Goal: Complete application form: Complete application form

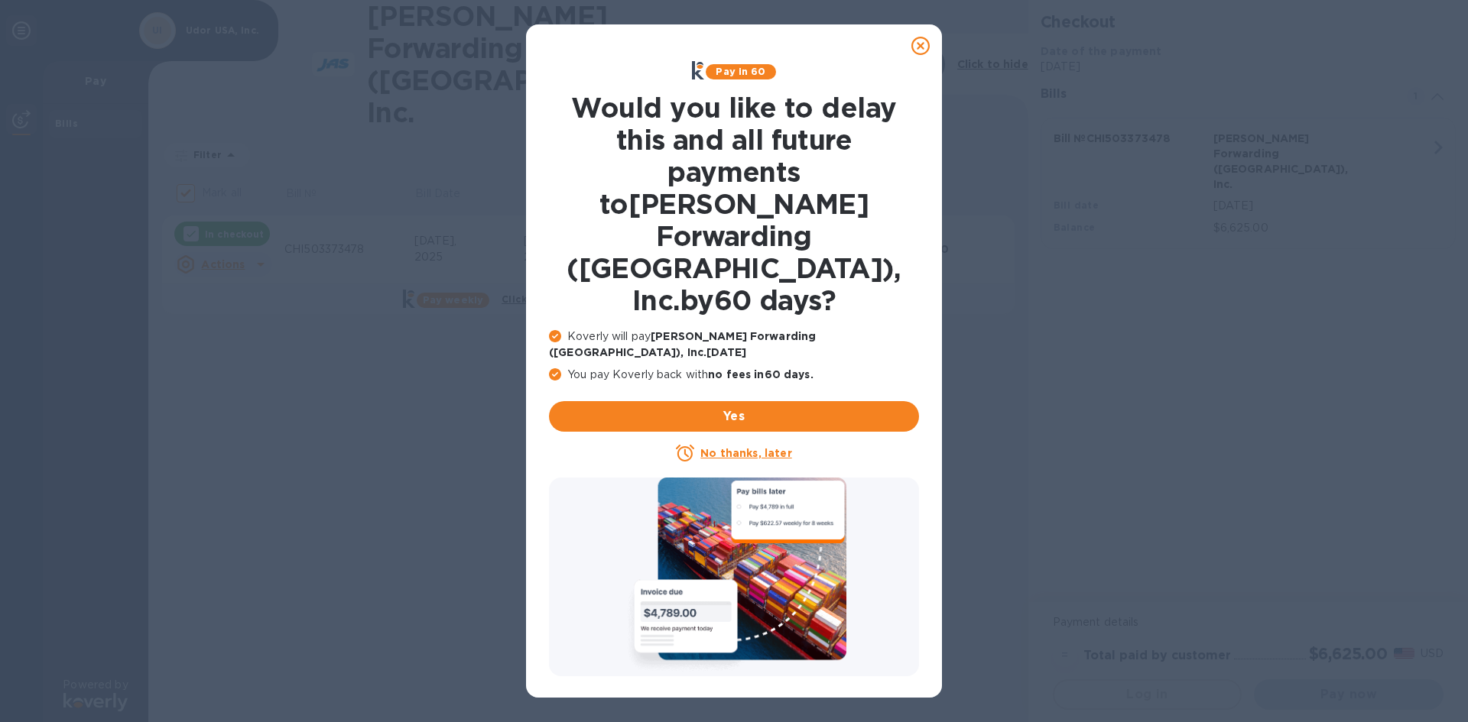
click at [764, 447] on u "No thanks, later" at bounding box center [745, 453] width 91 height 12
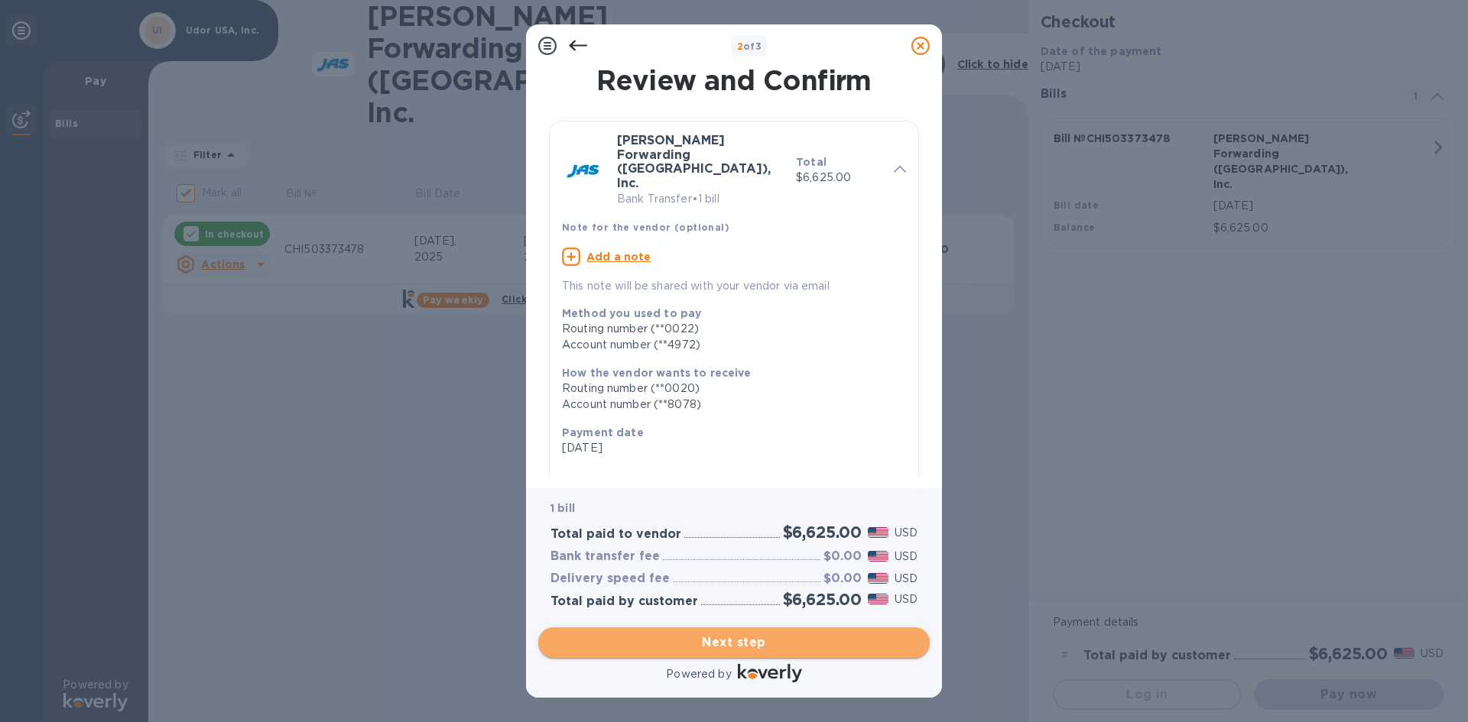
click at [777, 644] on span "Next step" at bounding box center [733, 643] width 367 height 18
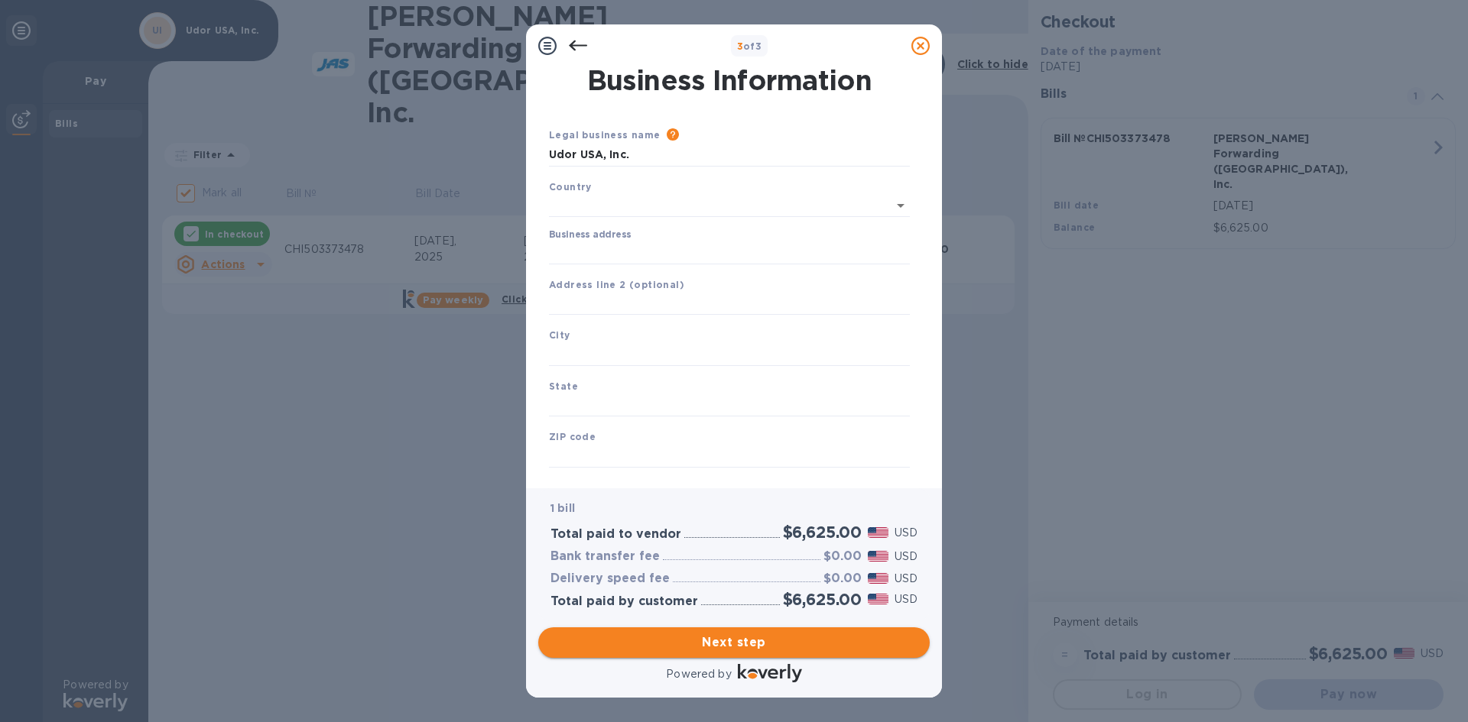
type input "[GEOGRAPHIC_DATA]"
click at [592, 234] on label "Business address" at bounding box center [590, 232] width 82 height 9
click at [592, 238] on input "Business address" at bounding box center [729, 249] width 361 height 23
click at [592, 242] on input "Business address" at bounding box center [729, 249] width 361 height 23
type input "[STREET_ADDRESS]"
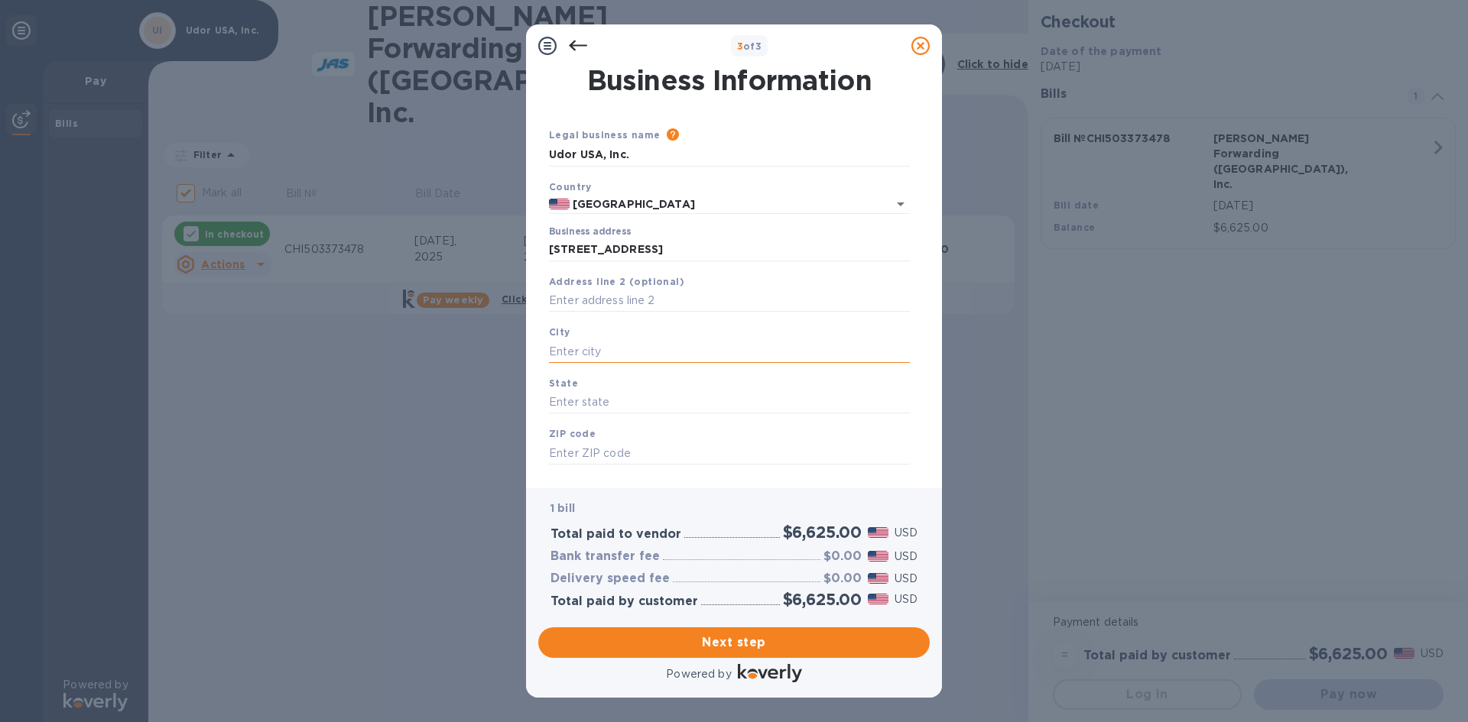
click at [624, 350] on input "text" at bounding box center [729, 351] width 361 height 23
click at [608, 348] on input "text" at bounding box center [729, 351] width 361 height 23
type input "r"
type input "[PERSON_NAME]"
type input "MN"
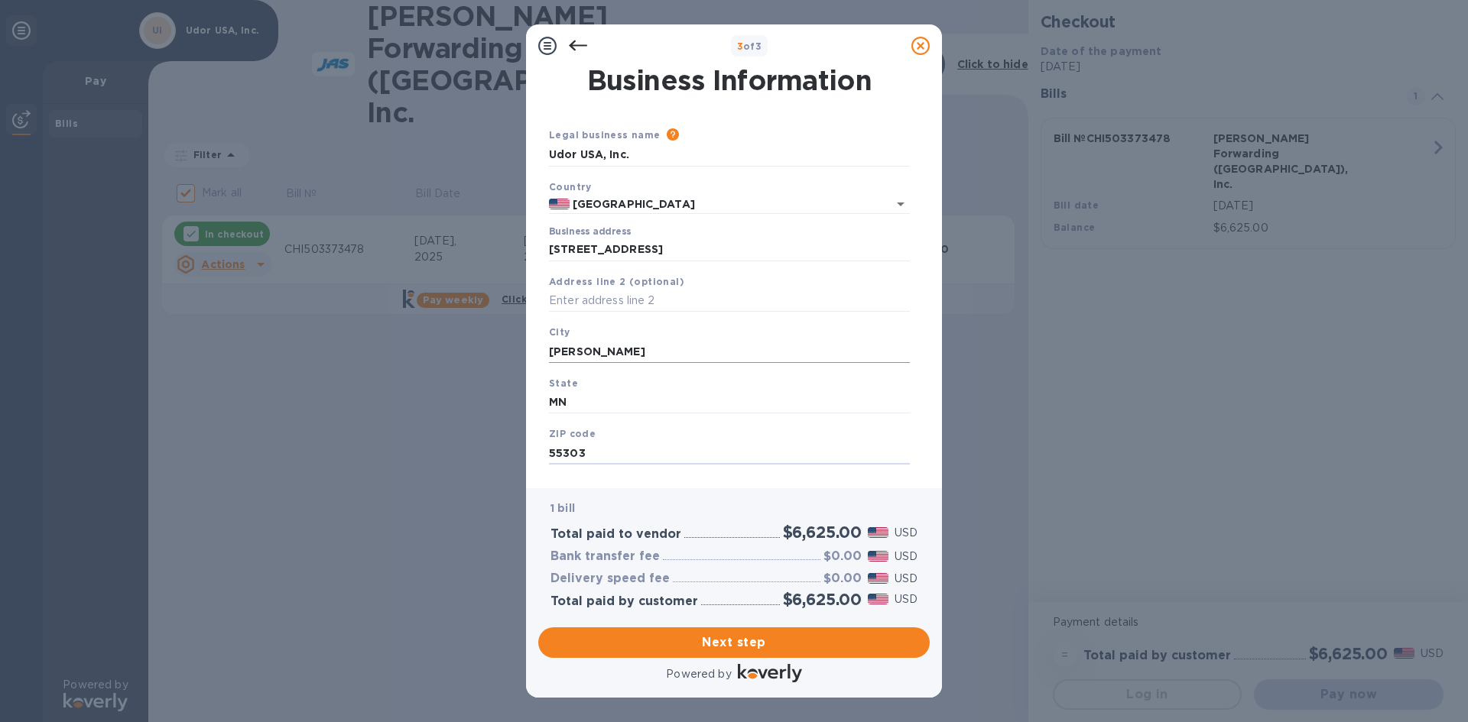
type input "55303"
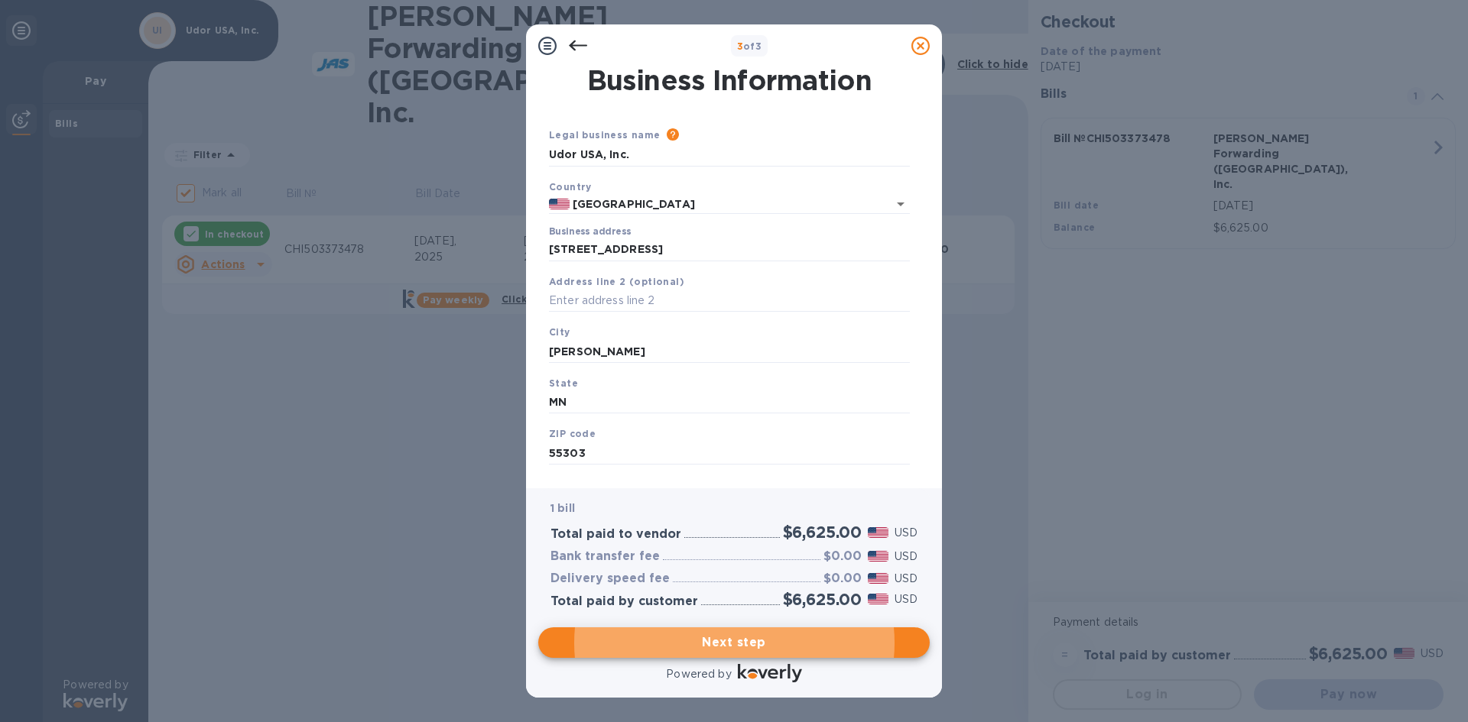
scroll to position [25, 0]
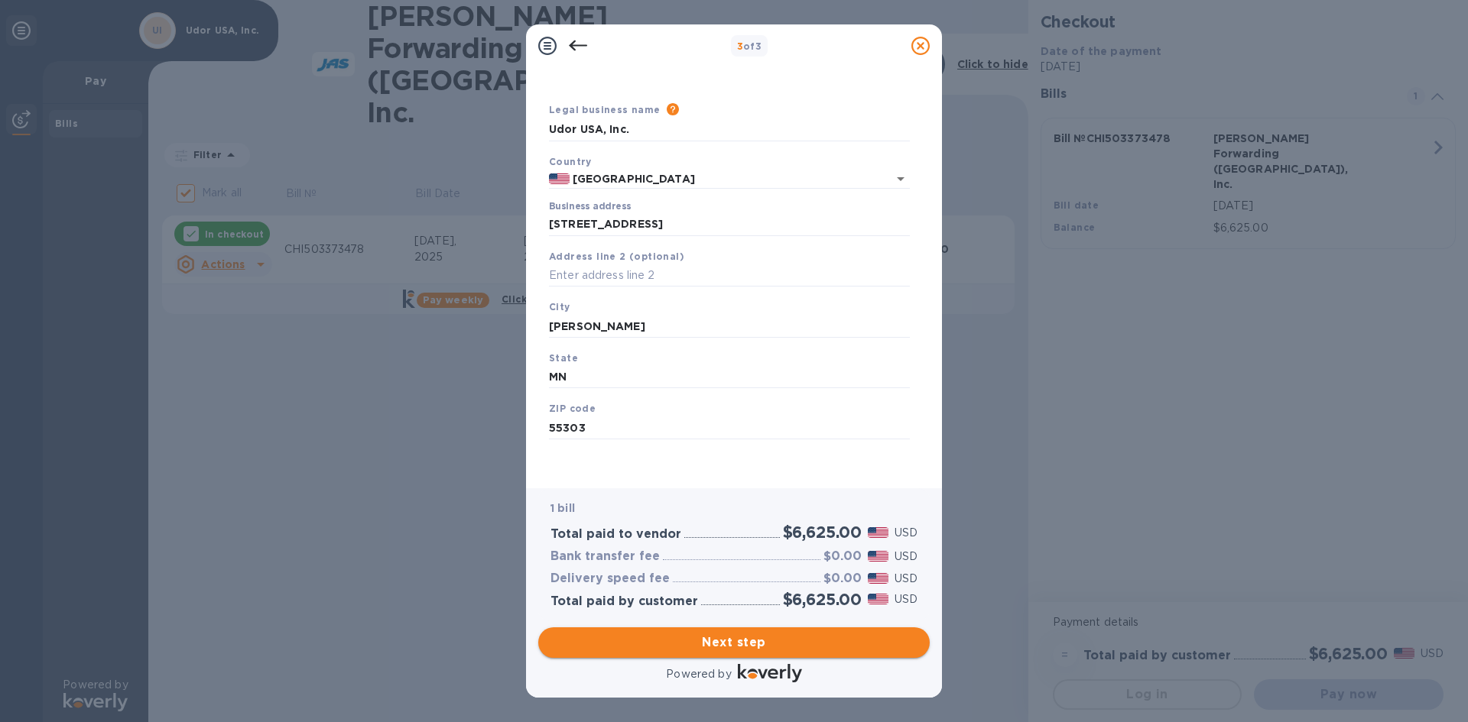
click at [767, 639] on span "Next step" at bounding box center [733, 643] width 367 height 18
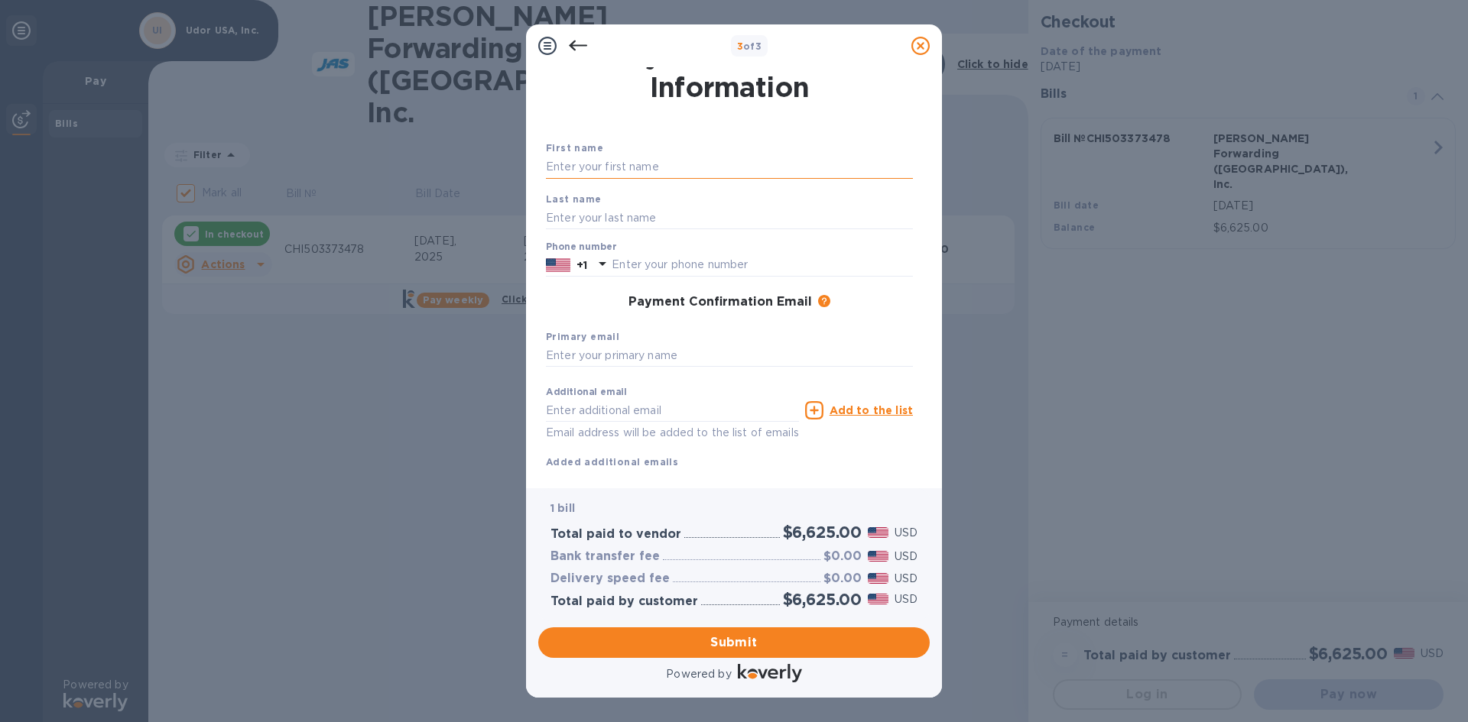
click at [664, 160] on input "text" at bounding box center [729, 167] width 367 height 23
type input "m"
type input "[PERSON_NAME]"
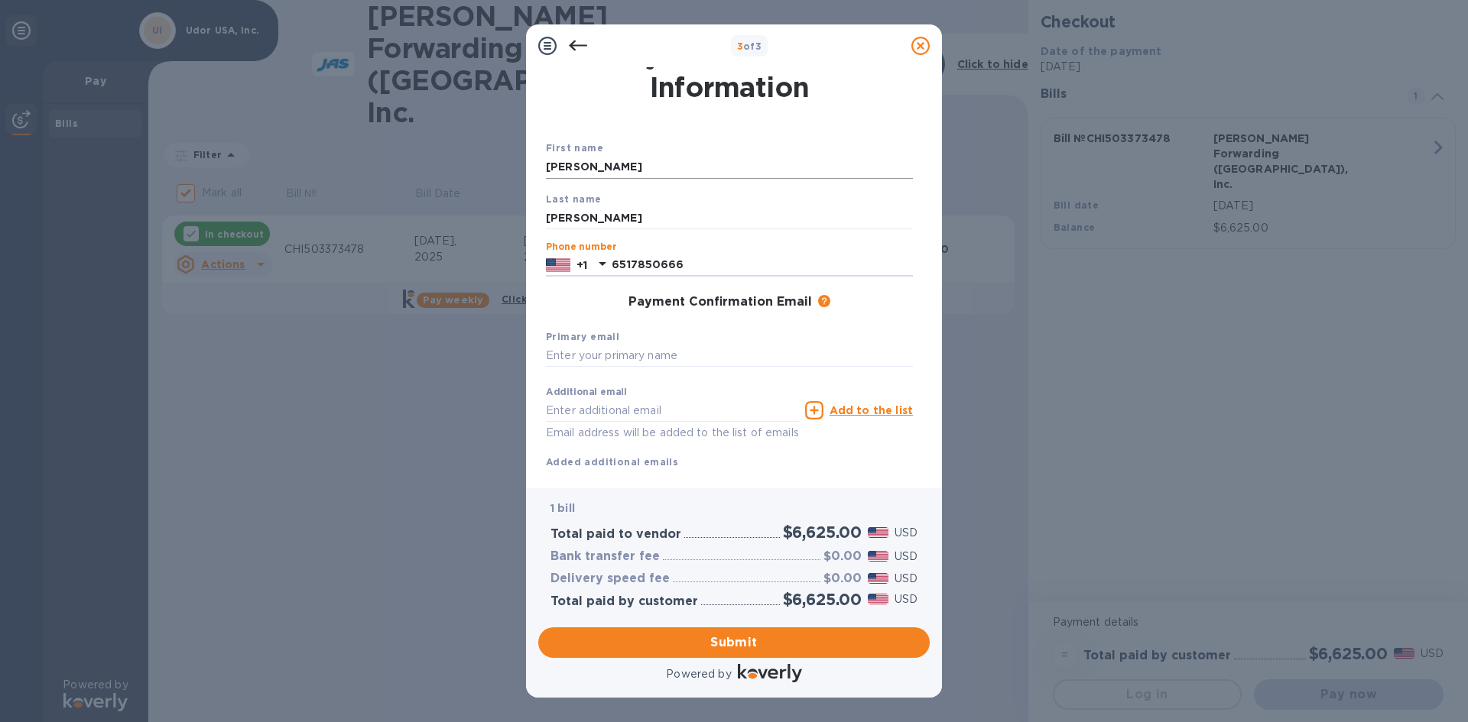
type input "6517850666"
type input "[EMAIL_ADDRESS][DOMAIN_NAME]"
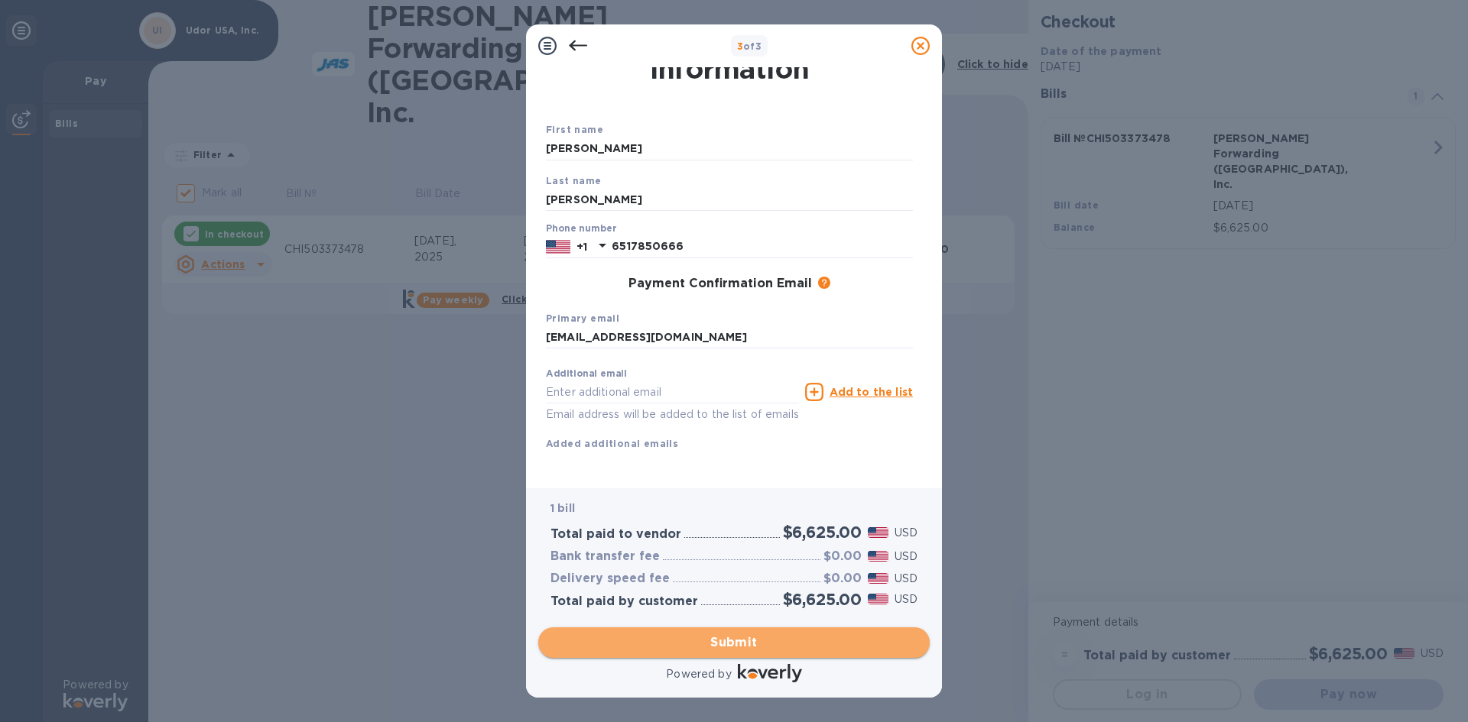
click at [761, 634] on span "Submit" at bounding box center [733, 643] width 367 height 18
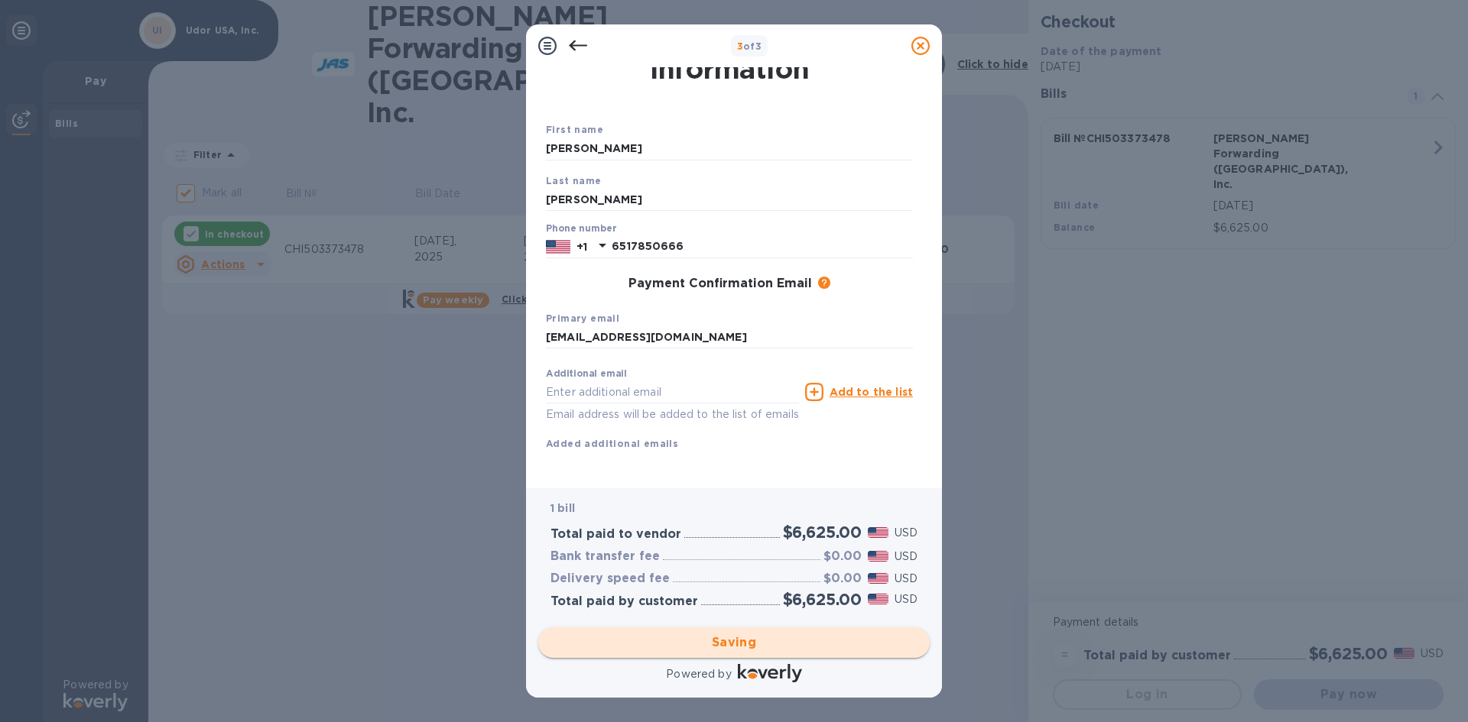
checkbox input "false"
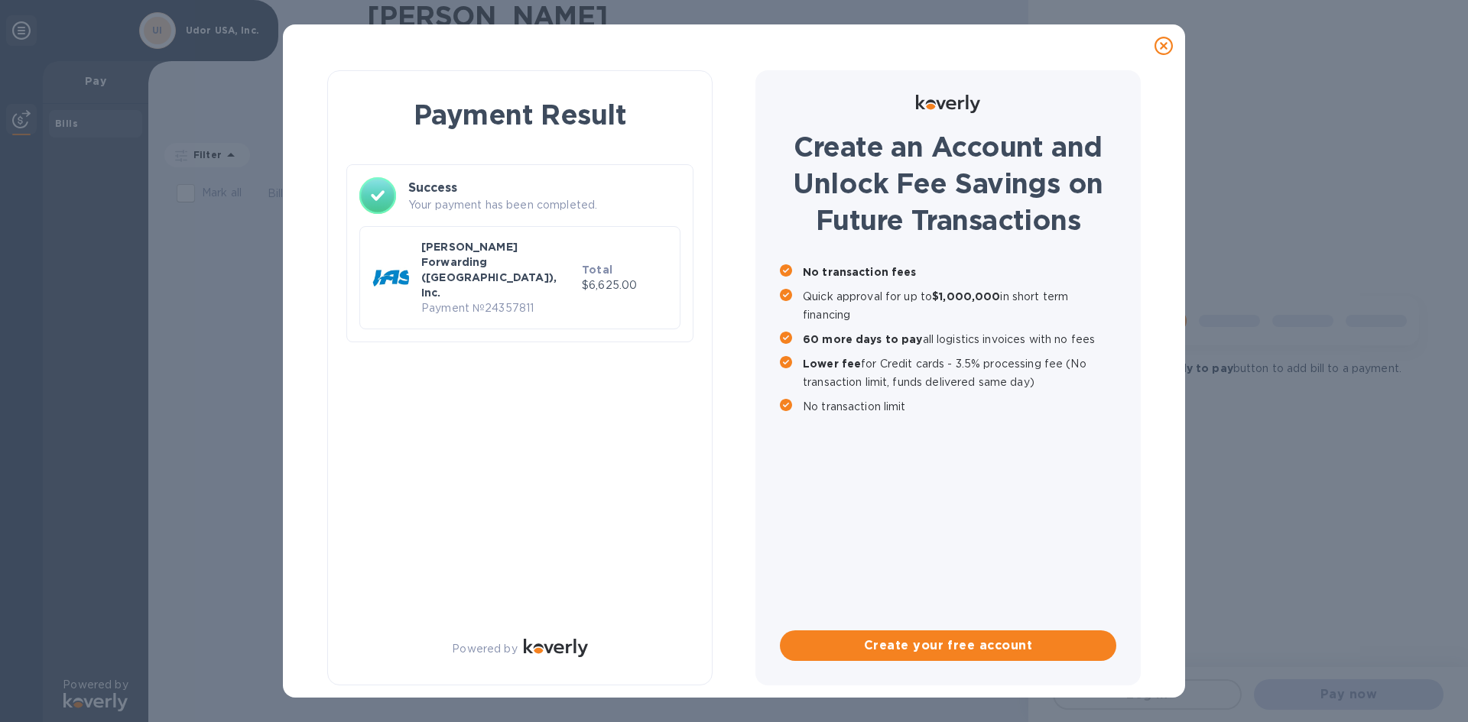
scroll to position [0, 0]
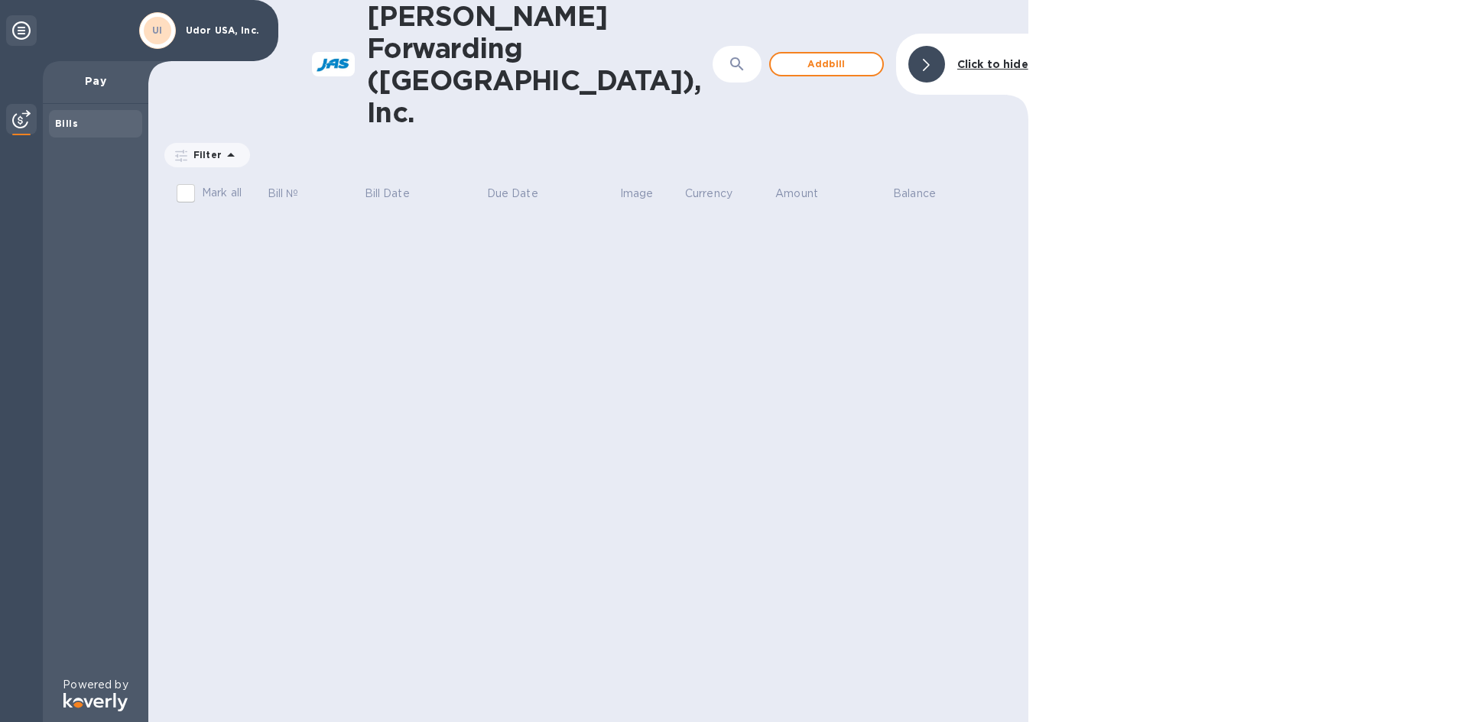
click at [215, 34] on p "Udor USA, Inc." at bounding box center [224, 30] width 76 height 11
drag, startPoint x: 131, startPoint y: 31, endPoint x: 150, endPoint y: 31, distance: 18.3
click at [131, 31] on div "UI Udor USA, Inc." at bounding box center [139, 30] width 278 height 61
click at [150, 31] on div "UI" at bounding box center [158, 31] width 28 height 28
click at [292, 424] on div "[PERSON_NAME] Forwarding ([GEOGRAPHIC_DATA]), Inc. ​ Add [PERSON_NAME] to hide …" at bounding box center [588, 361] width 880 height 722
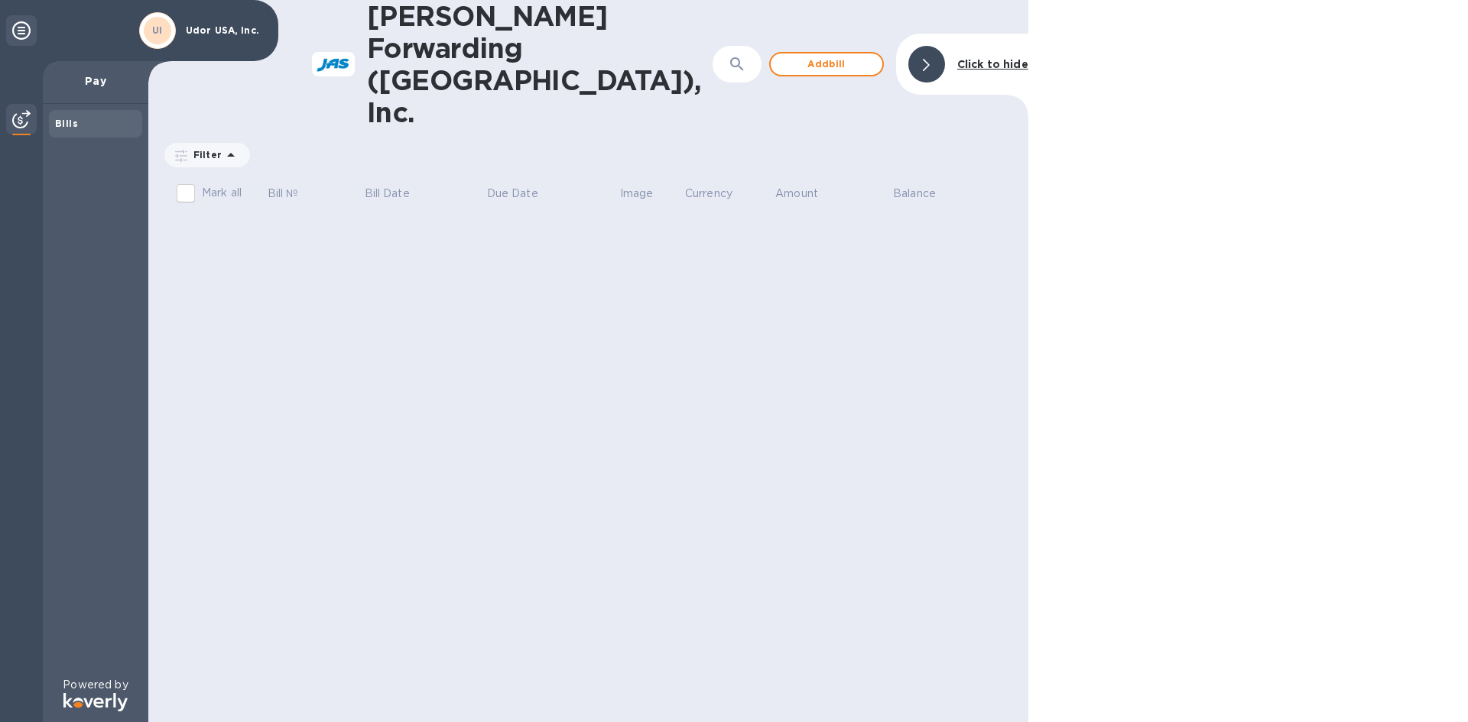
click at [12, 32] on icon at bounding box center [21, 30] width 18 height 18
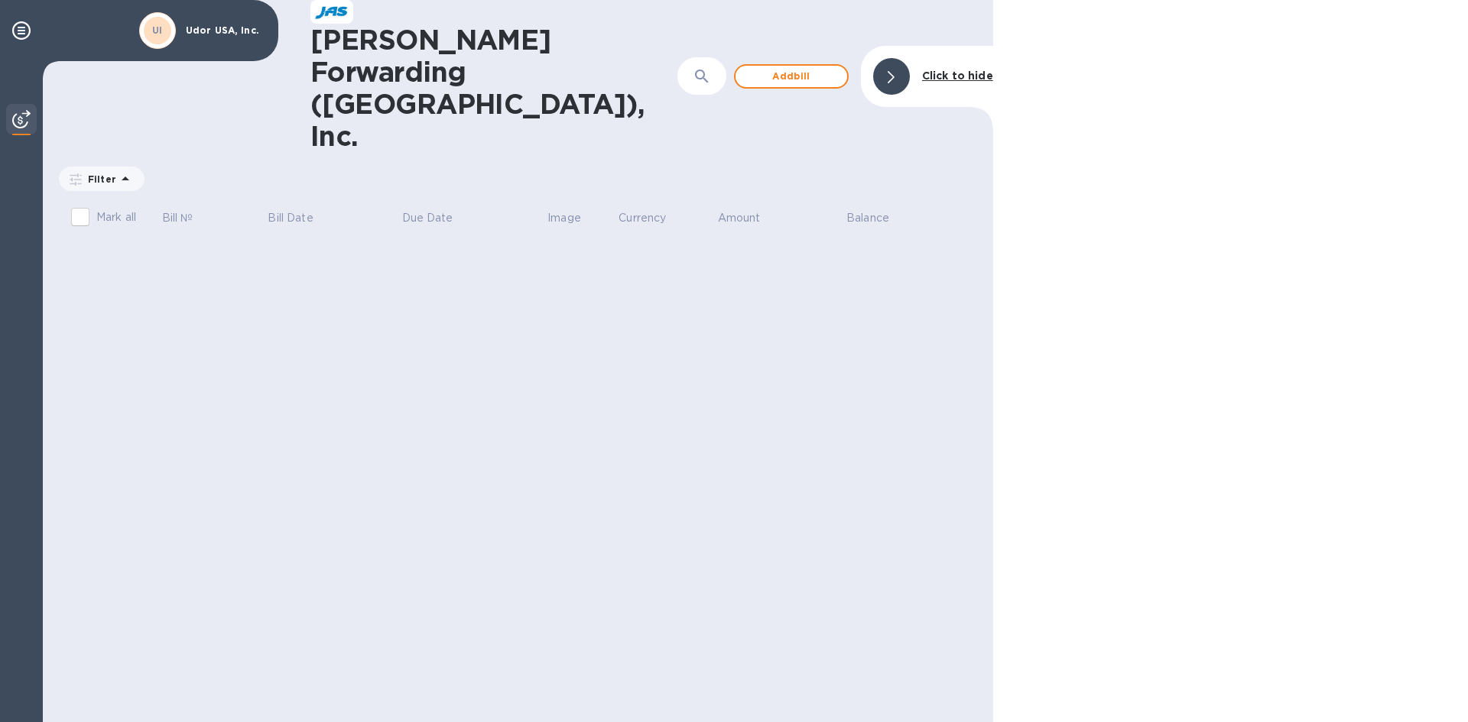
click at [196, 32] on p "Udor USA, Inc." at bounding box center [224, 30] width 76 height 11
click at [141, 27] on div "UI" at bounding box center [157, 30] width 37 height 37
click at [152, 28] on b "UI" at bounding box center [157, 29] width 11 height 11
click at [919, 62] on div "Click to hide" at bounding box center [957, 76] width 83 height 28
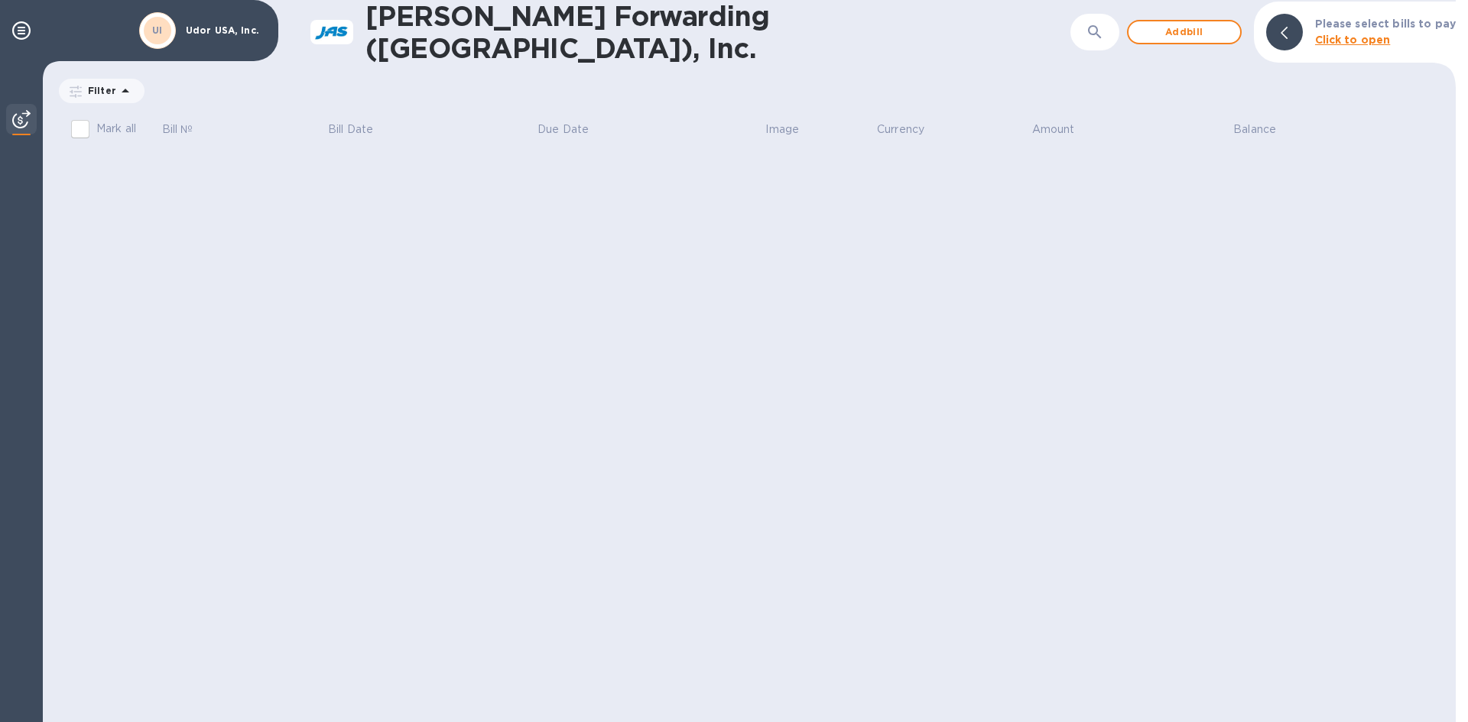
click at [159, 27] on b "UI" at bounding box center [157, 29] width 11 height 11
click at [439, 27] on h1 "[PERSON_NAME] Forwarding ([GEOGRAPHIC_DATA]), Inc." at bounding box center [717, 32] width 705 height 64
click at [267, 26] on div "Udor USA, Inc." at bounding box center [224, 30] width 90 height 17
click at [246, 28] on p "Udor USA, Inc." at bounding box center [224, 30] width 76 height 11
click at [30, 34] on icon at bounding box center [21, 30] width 18 height 18
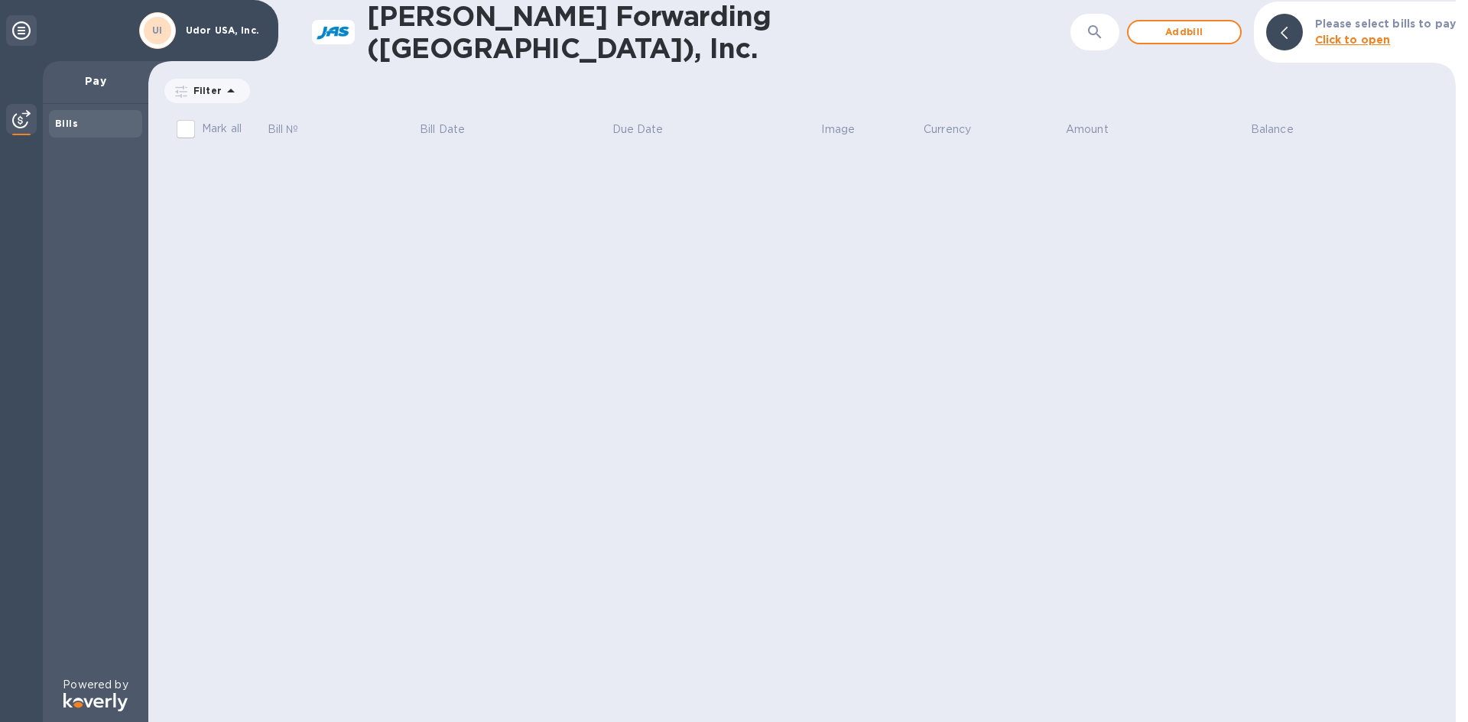
click at [157, 31] on b "UI" at bounding box center [157, 29] width 11 height 11
drag, startPoint x: 157, startPoint y: 31, endPoint x: 226, endPoint y: 28, distance: 69.7
click at [178, 32] on div "UI" at bounding box center [157, 30] width 43 height 43
click at [226, 28] on p "Udor USA, Inc." at bounding box center [224, 30] width 76 height 11
click at [18, 22] on icon at bounding box center [21, 30] width 18 height 18
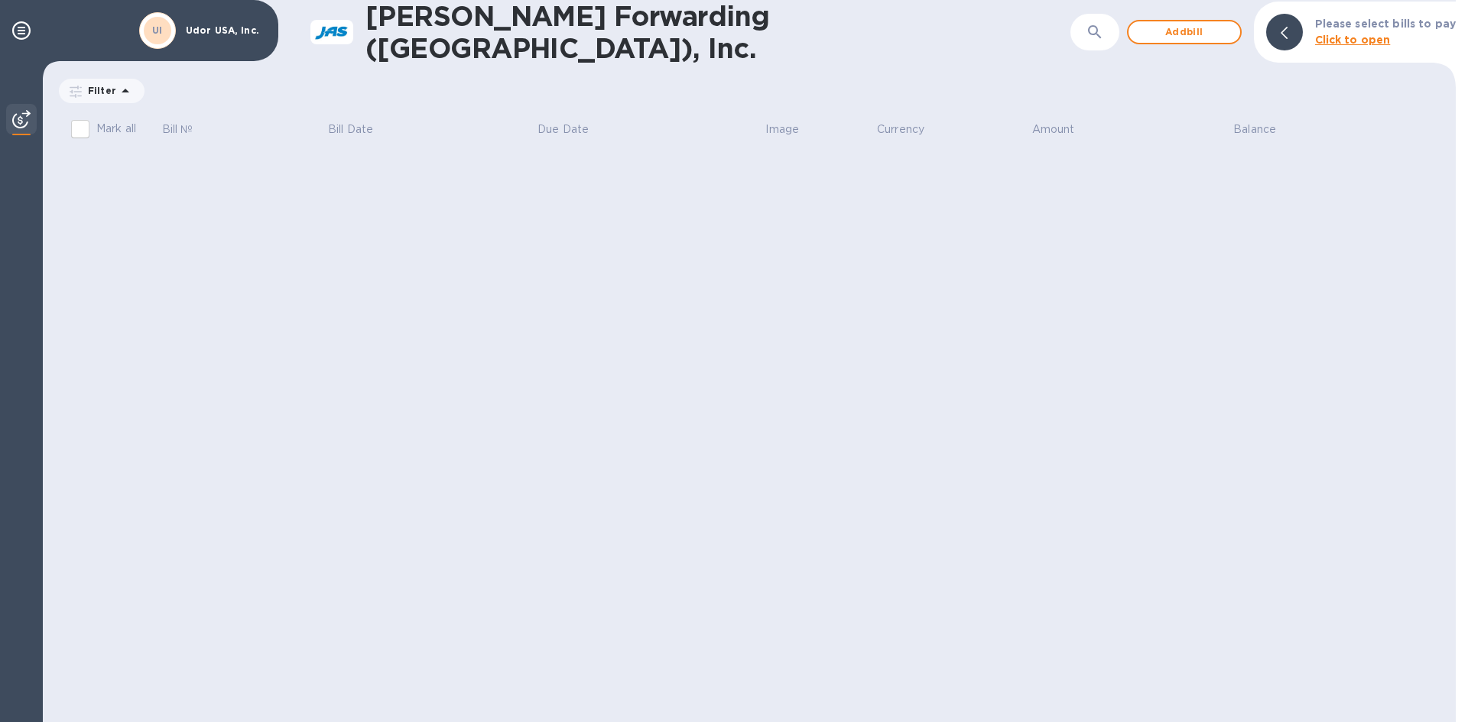
click at [260, 15] on div "UI Udor USA, Inc." at bounding box center [202, 30] width 133 height 43
drag, startPoint x: 248, startPoint y: 15, endPoint x: 372, endPoint y: 19, distance: 123.1
click at [272, 18] on div "UI Udor USA, Inc." at bounding box center [139, 30] width 278 height 61
click at [372, 19] on h1 "[PERSON_NAME] Forwarding ([GEOGRAPHIC_DATA]), Inc." at bounding box center [717, 32] width 705 height 64
drag, startPoint x: 306, startPoint y: 37, endPoint x: 582, endPoint y: 25, distance: 276.2
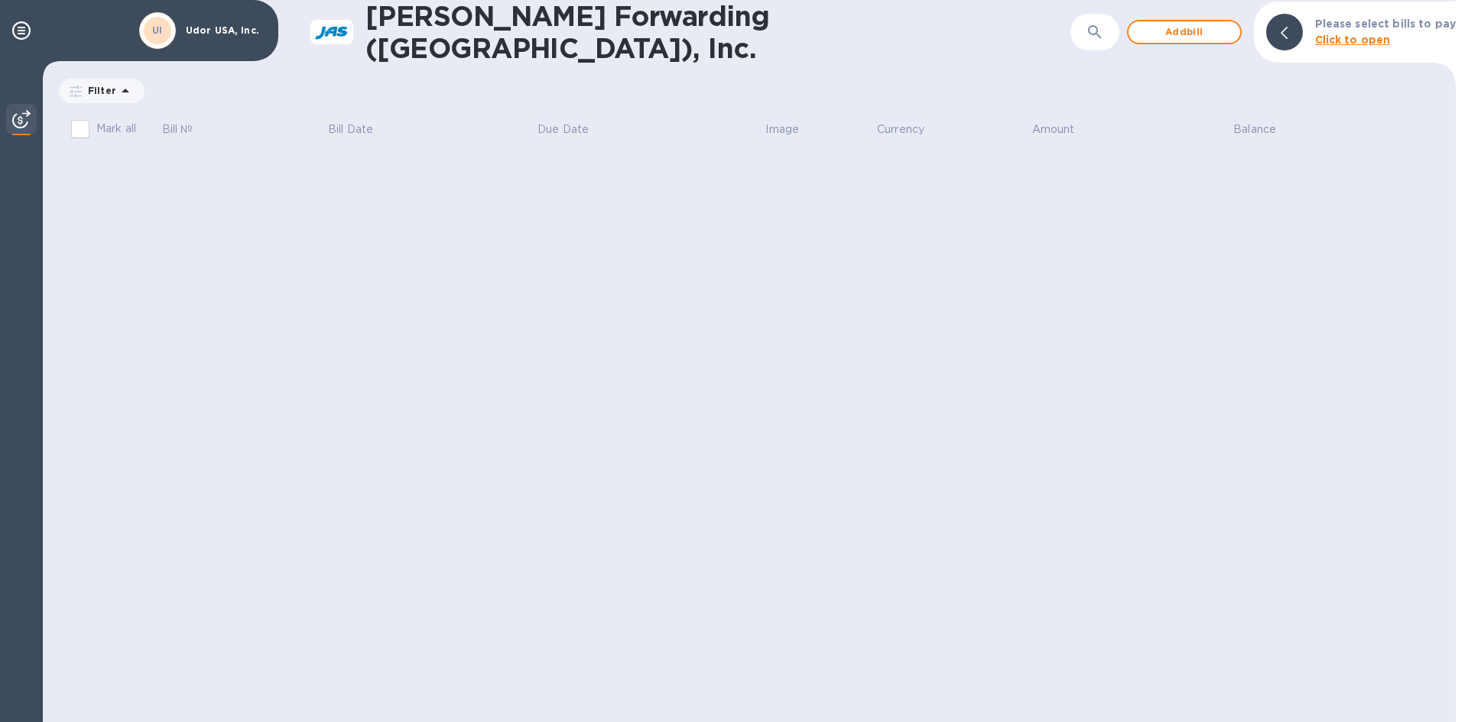
click at [311, 39] on div "[PERSON_NAME] Forwarding ([GEOGRAPHIC_DATA]), Inc. ​ Add bill Please select bil…" at bounding box center [749, 32] width 1413 height 64
click at [912, 82] on div "Filter Amount" at bounding box center [749, 90] width 1385 height 29
